Goal: Task Accomplishment & Management: Use online tool/utility

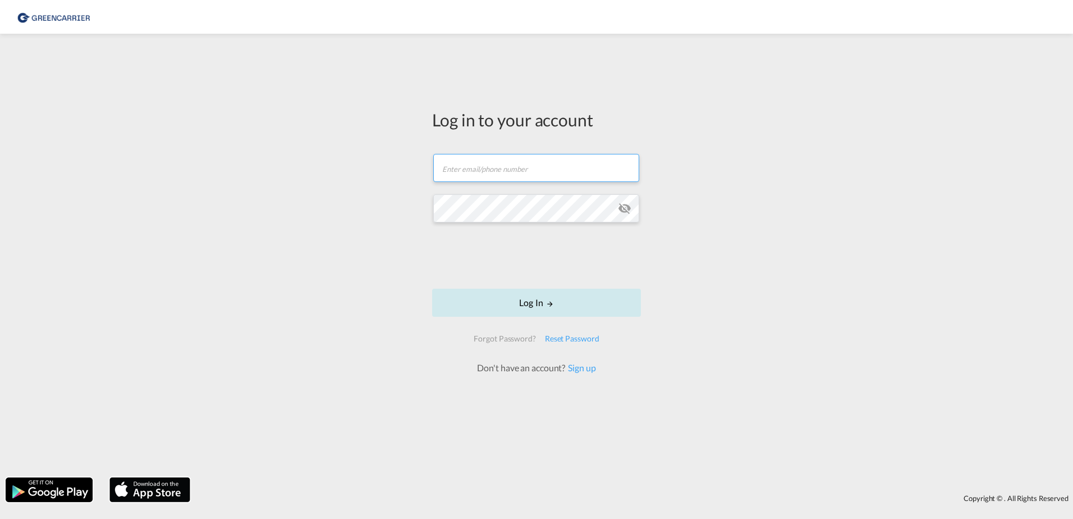
type input "[EMAIL_ADDRESS][PERSON_NAME][DOMAIN_NAME]"
click at [556, 303] on button "Log In" at bounding box center [536, 303] width 209 height 28
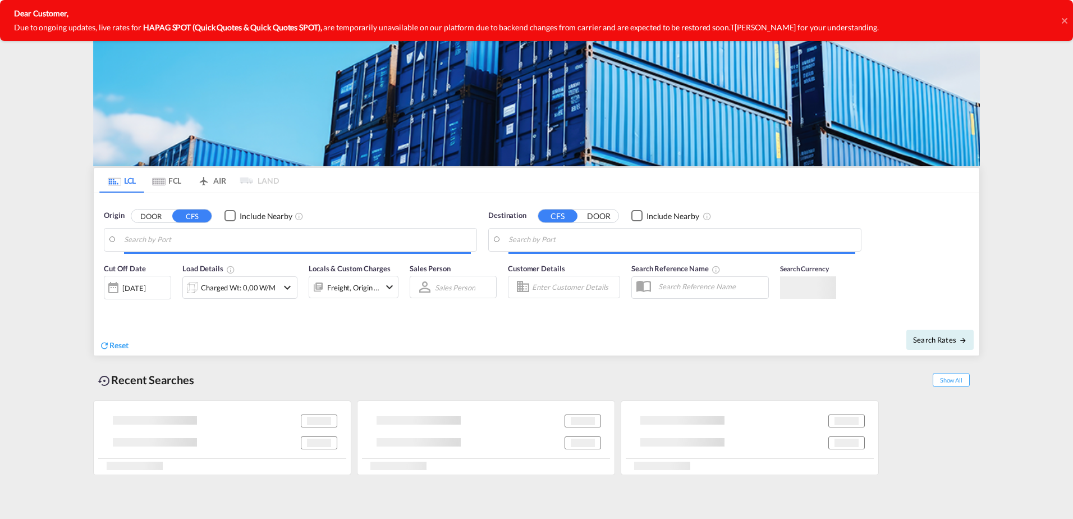
type input "[GEOGRAPHIC_DATA], [GEOGRAPHIC_DATA]"
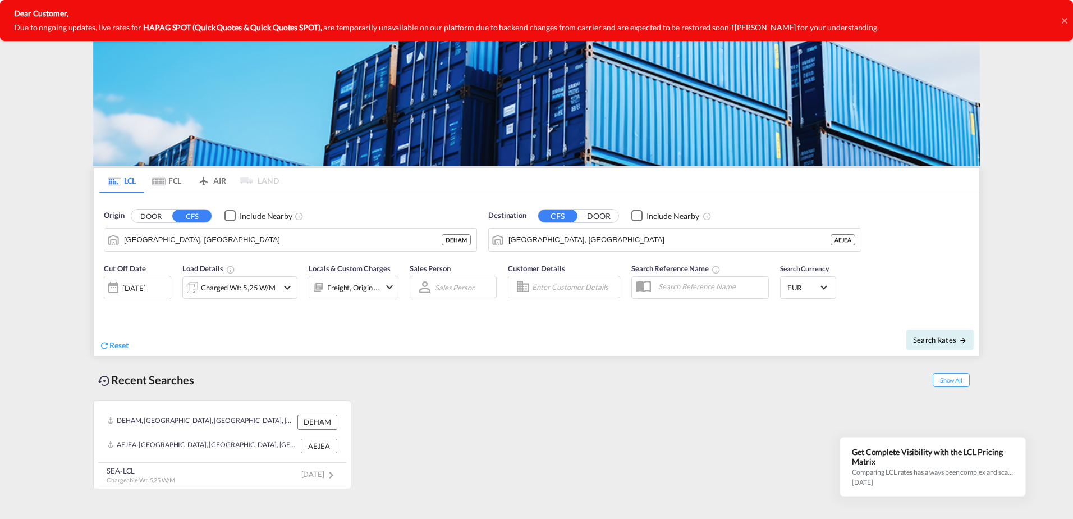
click at [360, 25] on span "are temporarily unavailable on our platform due to backend changes from carrier…" at bounding box center [526, 27] width 406 height 10
click at [1064, 19] on icon at bounding box center [1065, 20] width 6 height 9
